Goal: Check status: Check status

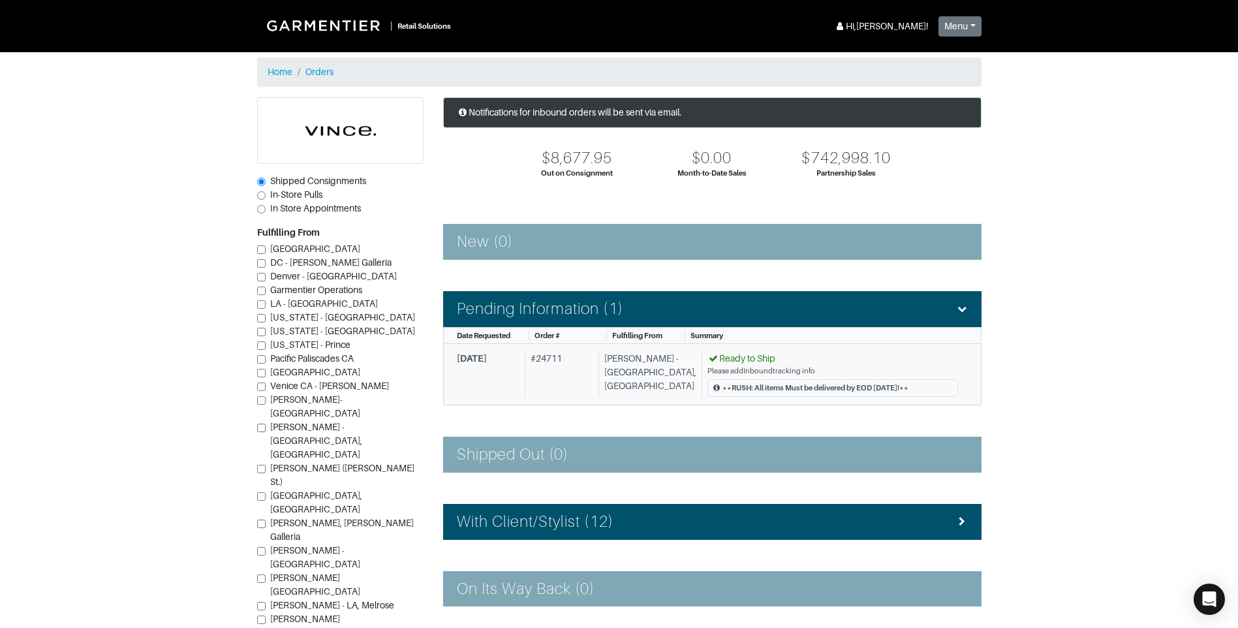
click at [484, 354] on span "[DATE]" at bounding box center [472, 358] width 30 height 10
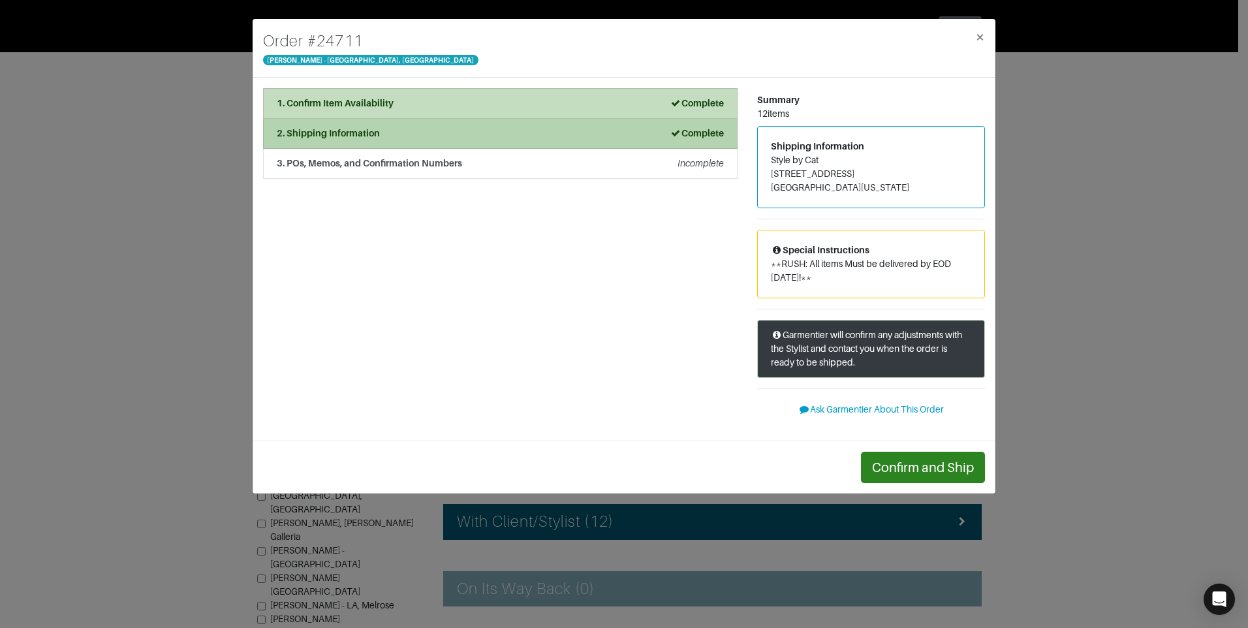
click at [706, 133] on strong "Complete" at bounding box center [697, 133] width 54 height 10
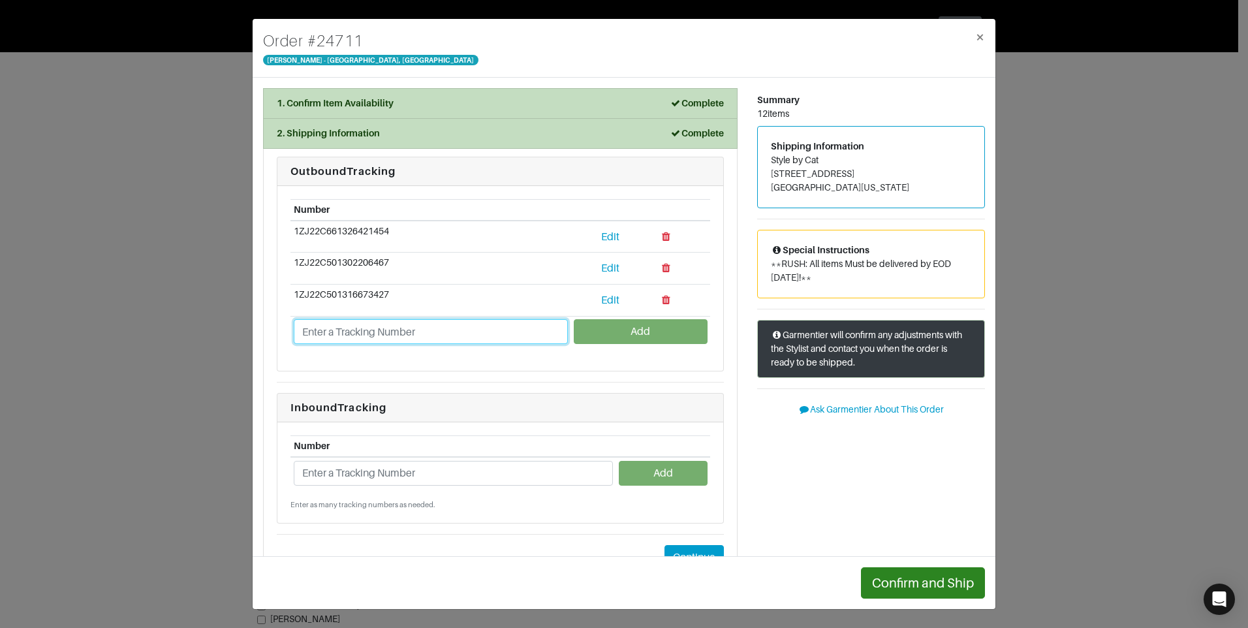
click at [425, 334] on input "text" at bounding box center [431, 331] width 274 height 25
click at [344, 332] on input "1Z" at bounding box center [431, 331] width 274 height 25
click at [326, 332] on input "1Z3x39A41300901358" at bounding box center [431, 331] width 274 height 25
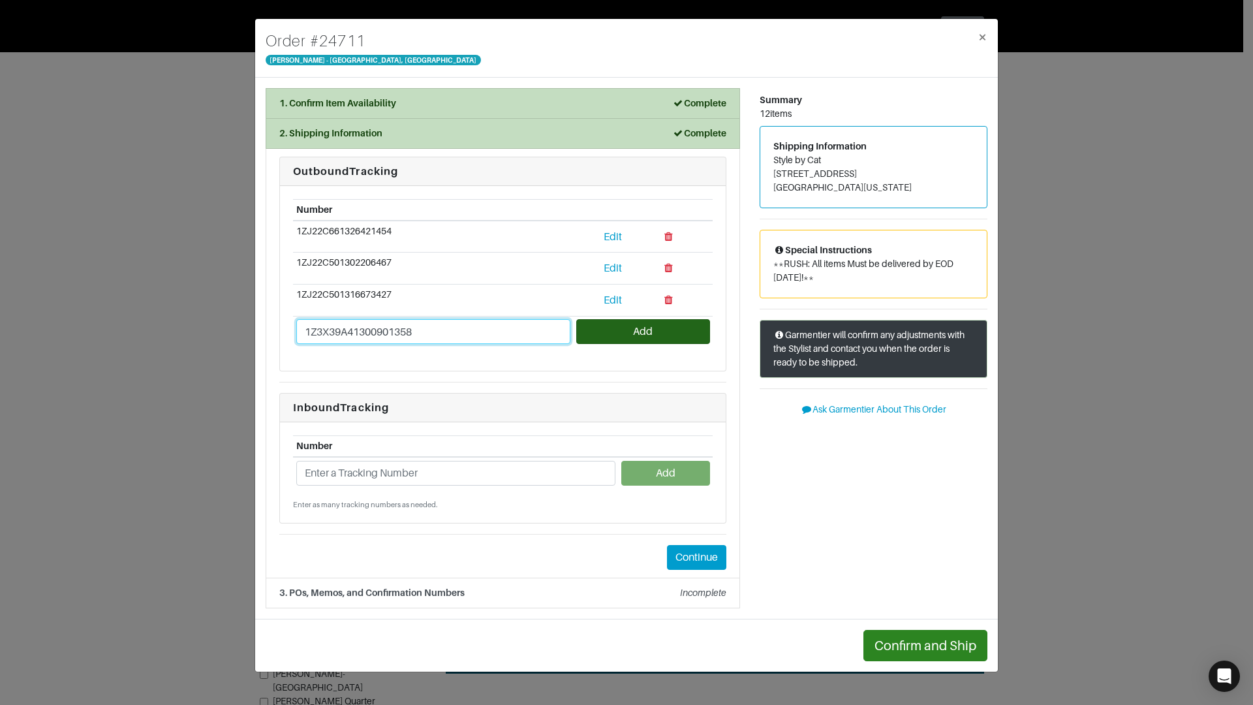
type input "1Z3X39A41300901358"
click at [641, 324] on button "Add" at bounding box center [642, 331] width 133 height 25
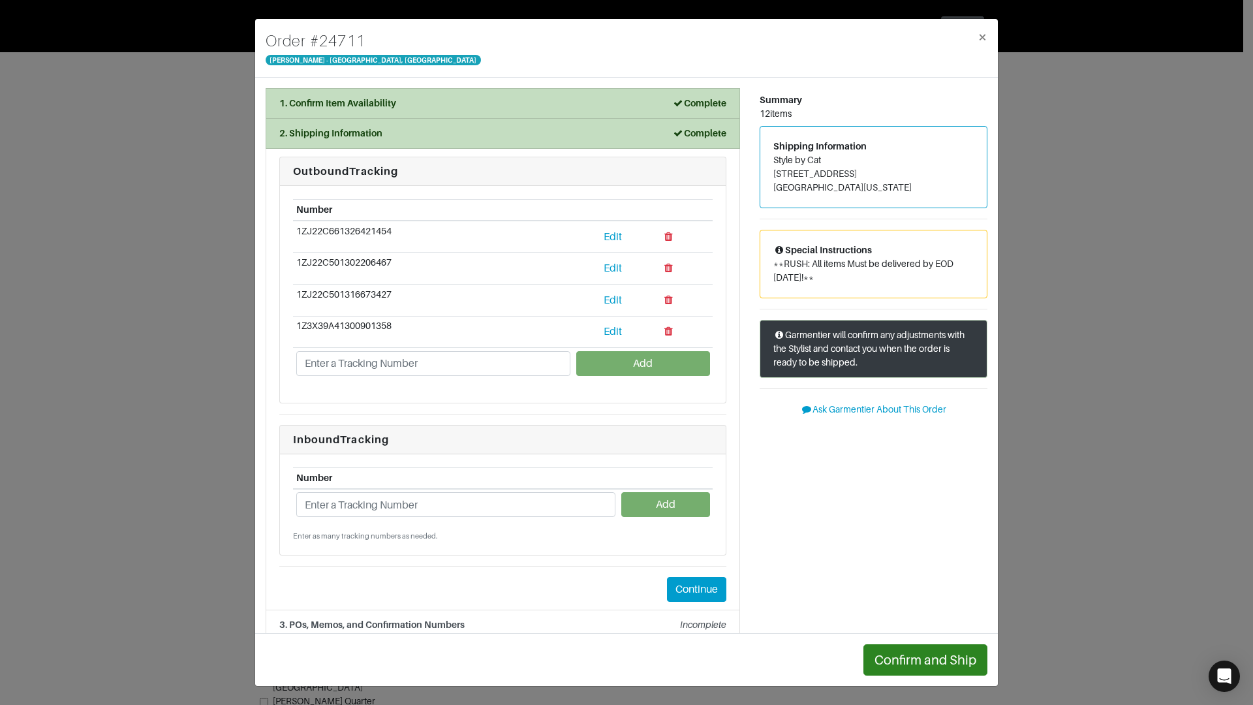
click at [174, 454] on div "Order # 24711 [PERSON_NAME] - [GEOGRAPHIC_DATA], [GEOGRAPHIC_DATA] × 1. Confirm…" at bounding box center [626, 352] width 1253 height 705
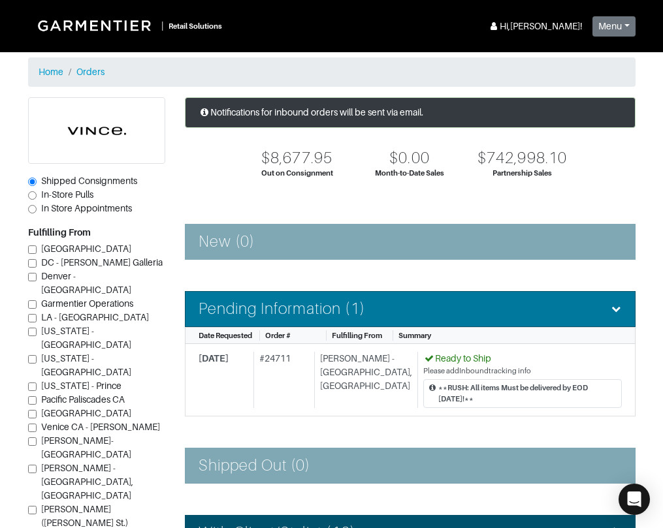
click at [319, 307] on h4 "Pending Information (1)" at bounding box center [281, 309] width 166 height 19
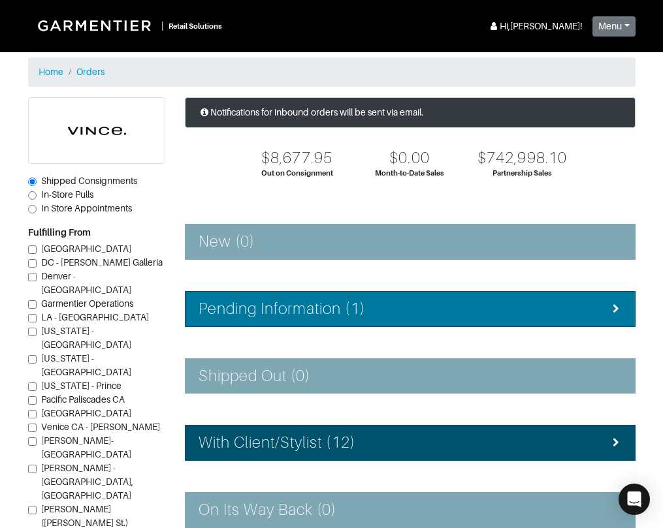
click at [292, 317] on h4 "Pending Information (1)" at bounding box center [281, 309] width 166 height 19
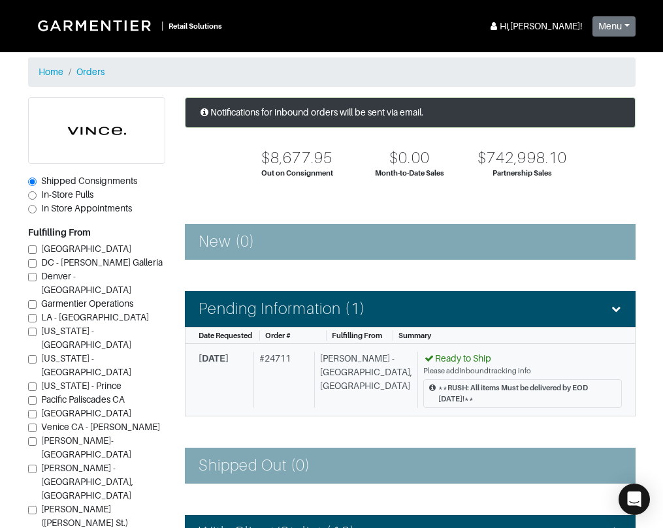
click at [228, 356] on span "[DATE]" at bounding box center [213, 358] width 30 height 10
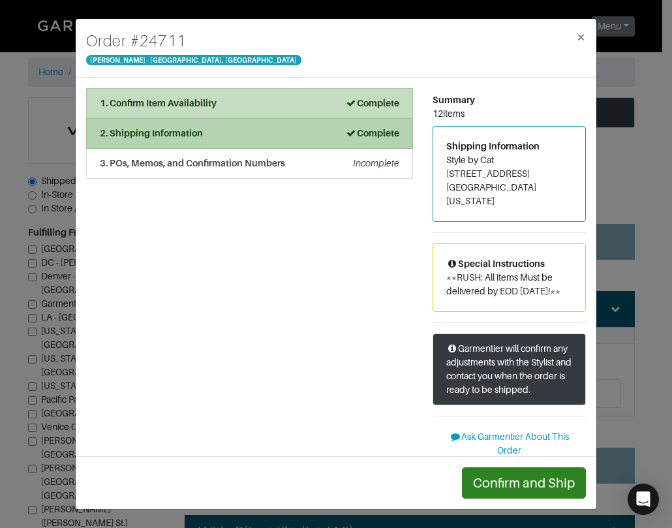
click at [329, 138] on div "2. Shipping Information Complete" at bounding box center [250, 134] width 300 height 14
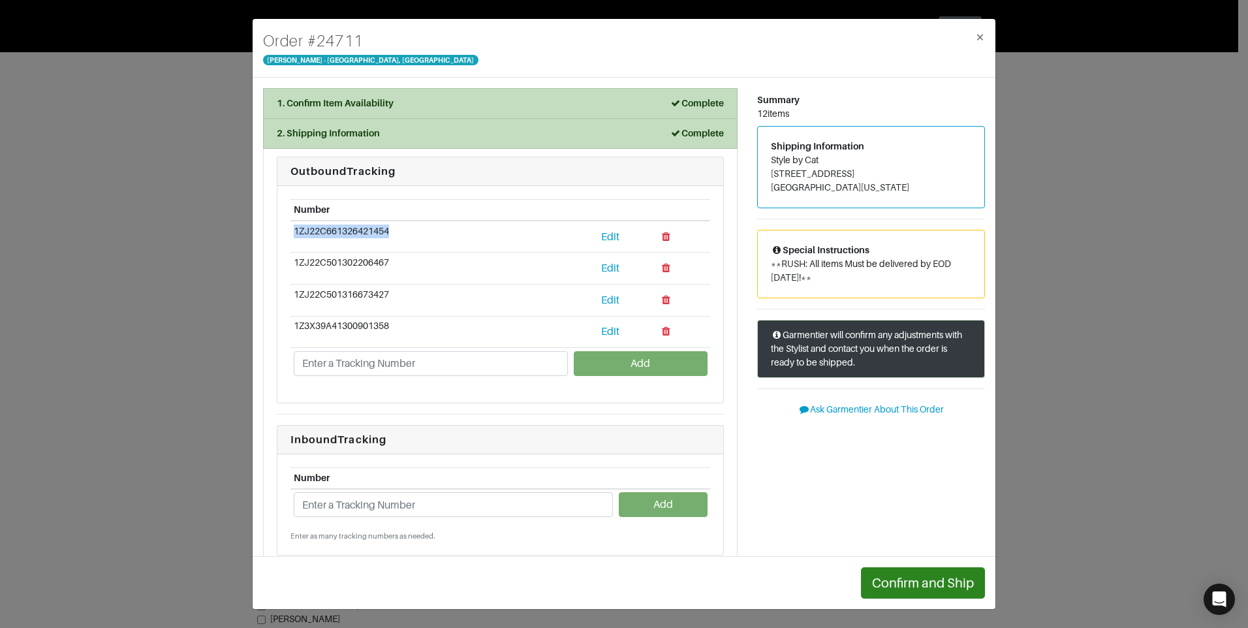
drag, startPoint x: 395, startPoint y: 232, endPoint x: 293, endPoint y: 228, distance: 101.9
click at [293, 228] on td "1ZJ22C661326421454" at bounding box center [431, 237] width 281 height 32
drag, startPoint x: 293, startPoint y: 228, endPoint x: 330, endPoint y: 227, distance: 36.6
copy td "1ZJ22C661326421454"
drag, startPoint x: 390, startPoint y: 294, endPoint x: 265, endPoint y: 295, distance: 125.3
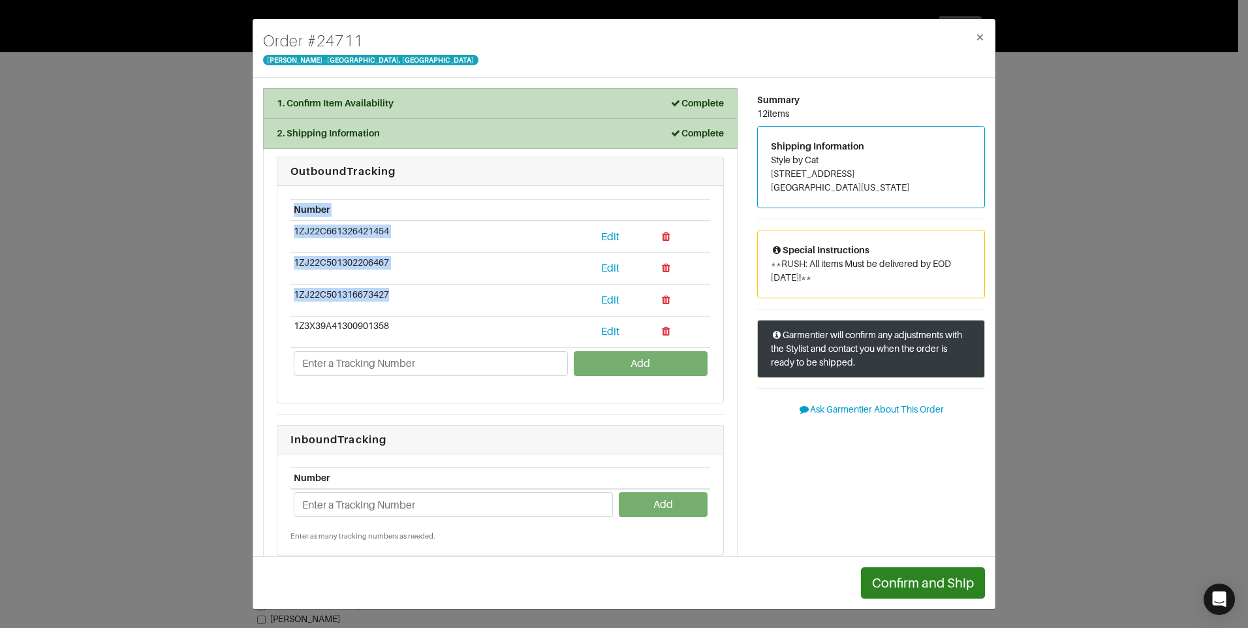
click at [265, 295] on li "Outbound Tracking Number 1ZJ22C661326421454 Edit 1ZJ22C501302206467 Edit 1ZJ22C…" at bounding box center [500, 380] width 475 height 462
drag, startPoint x: 265, startPoint y: 295, endPoint x: 346, endPoint y: 307, distance: 81.8
click at [346, 305] on td "1ZJ22C501316673427" at bounding box center [431, 300] width 281 height 32
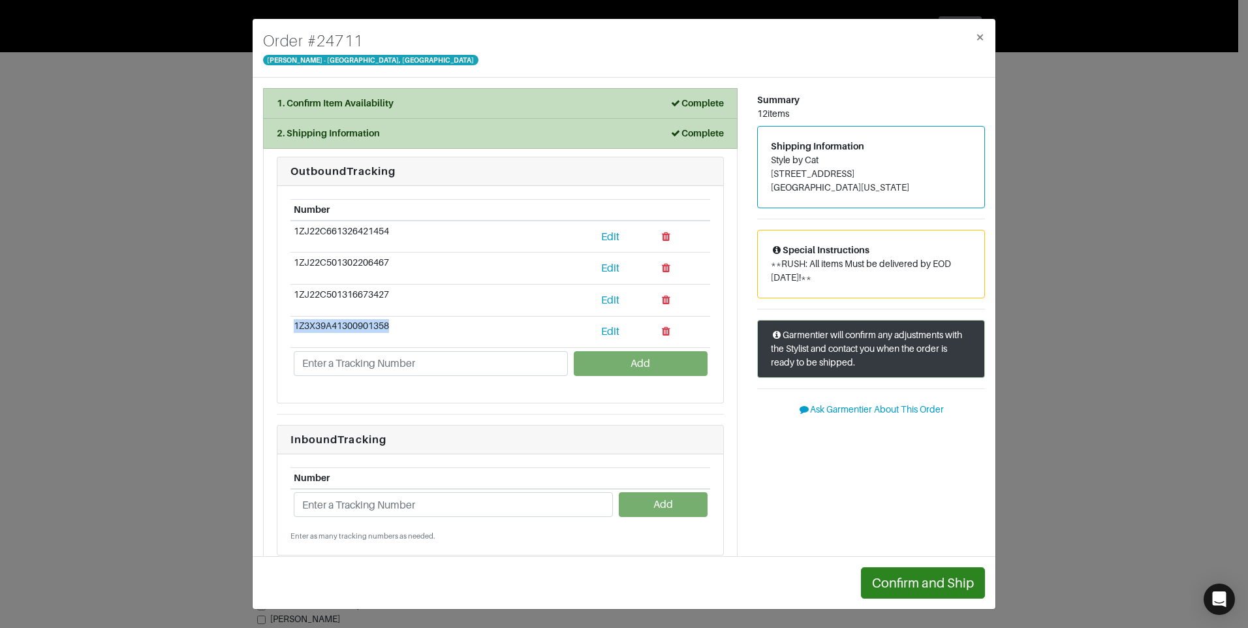
drag, startPoint x: 395, startPoint y: 326, endPoint x: 291, endPoint y: 330, distance: 103.9
click at [291, 330] on td "1Z3X39A41300901358" at bounding box center [431, 332] width 281 height 32
drag, startPoint x: 291, startPoint y: 330, endPoint x: 315, endPoint y: 324, distance: 24.1
copy td "1Z3X39A41300901358"
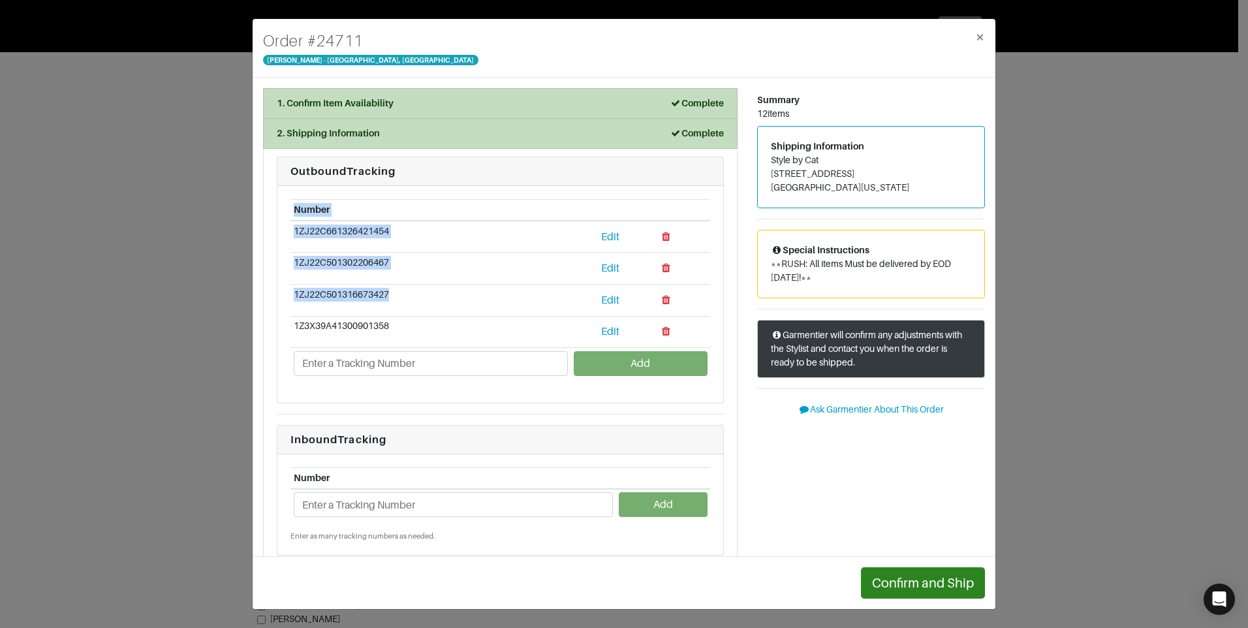
drag, startPoint x: 392, startPoint y: 292, endPoint x: 289, endPoint y: 291, distance: 103.2
click at [289, 291] on div "Number 1ZJ22C661326421454 Edit 1ZJ22C501302206467 Edit 1ZJ22C501316673427 Edit …" at bounding box center [500, 294] width 446 height 217
drag, startPoint x: 289, startPoint y: 291, endPoint x: 339, endPoint y: 294, distance: 49.7
click at [335, 296] on td "1ZJ22C501316673427" at bounding box center [431, 300] width 281 height 32
drag, startPoint x: 408, startPoint y: 293, endPoint x: 294, endPoint y: 294, distance: 113.6
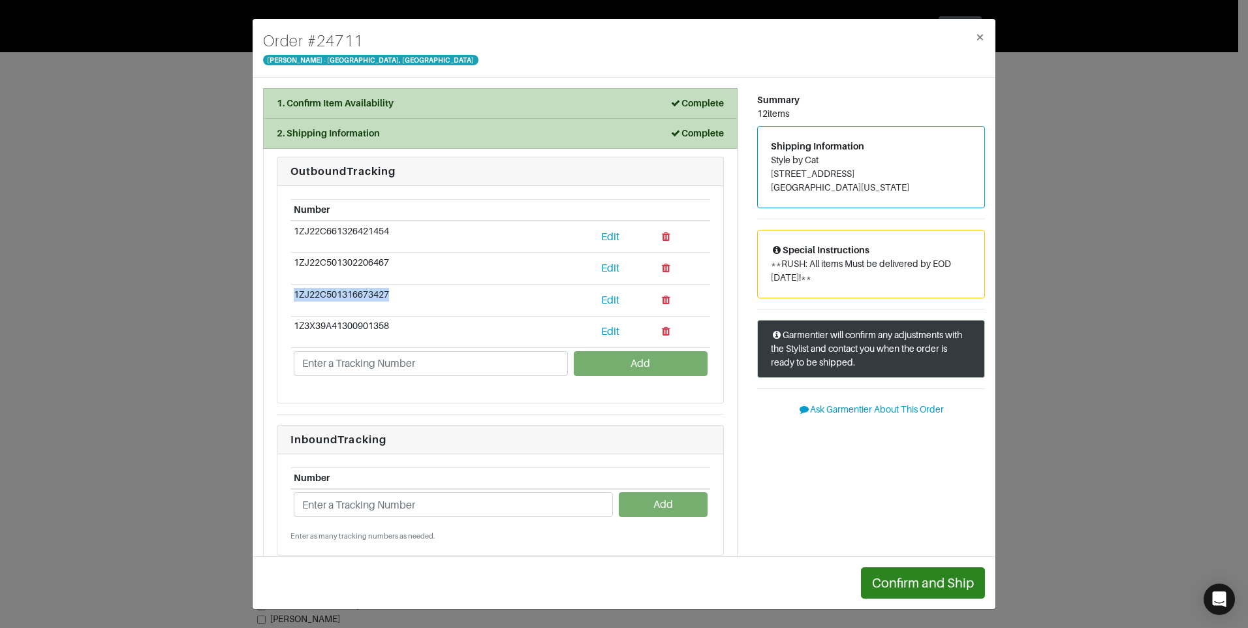
click at [294, 294] on td "1ZJ22C501316673427" at bounding box center [431, 300] width 281 height 32
copy td "1ZJ22C501316673427"
drag, startPoint x: 1146, startPoint y: 149, endPoint x: 988, endPoint y: 7, distance: 212.6
click at [1146, 148] on div "Order # 24711 [PERSON_NAME] - [GEOGRAPHIC_DATA], [GEOGRAPHIC_DATA] × 1. Confirm…" at bounding box center [624, 314] width 1248 height 628
